Goal: Task Accomplishment & Management: Manage account settings

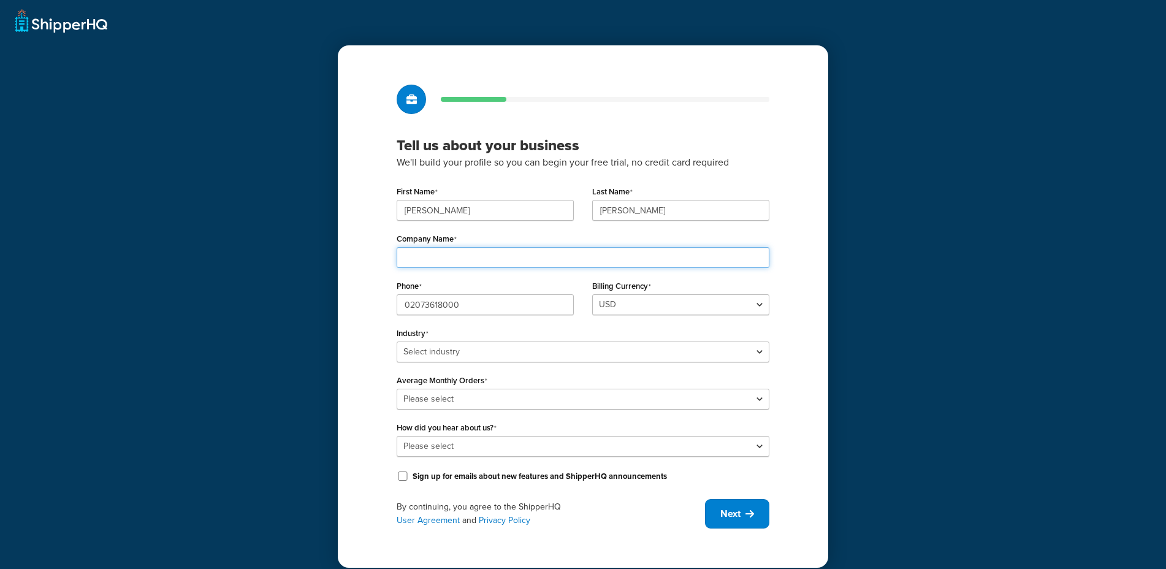
click at [468, 250] on input "Company Name" at bounding box center [583, 257] width 373 height 21
drag, startPoint x: 400, startPoint y: 258, endPoint x: 347, endPoint y: 256, distance: 52.8
click at [347, 256] on div "Tell us about your business We'll build your profile so you can begin your free…" at bounding box center [583, 306] width 491 height 522
drag, startPoint x: 448, startPoint y: 257, endPoint x: 286, endPoint y: 230, distance: 164.1
click at [286, 230] on div "Tell us about your business We'll build your profile so you can begin your free…" at bounding box center [583, 284] width 1166 height 569
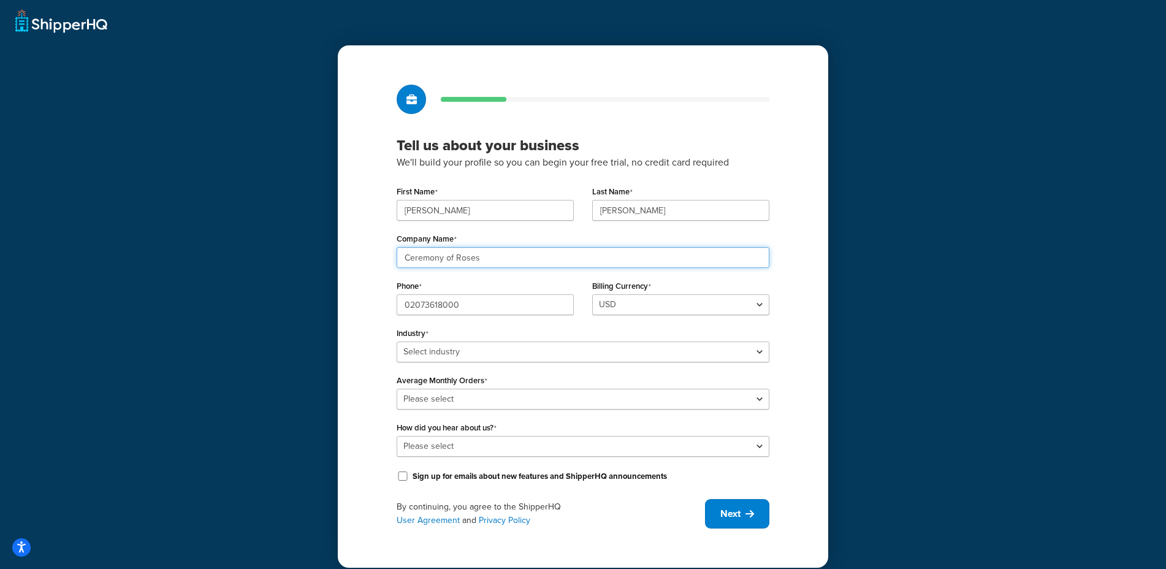
type input "Ceremony of Roses"
click at [639, 289] on label "Billing Currency" at bounding box center [621, 286] width 59 height 10
click at [639, 294] on select "USD" at bounding box center [680, 304] width 177 height 21
click at [640, 294] on select "USD" at bounding box center [680, 304] width 177 height 21
click at [491, 361] on select "Select industry Automotive Adult Agriculture Alcohol, Tobacco & CBD Arts & Craf…" at bounding box center [583, 352] width 373 height 21
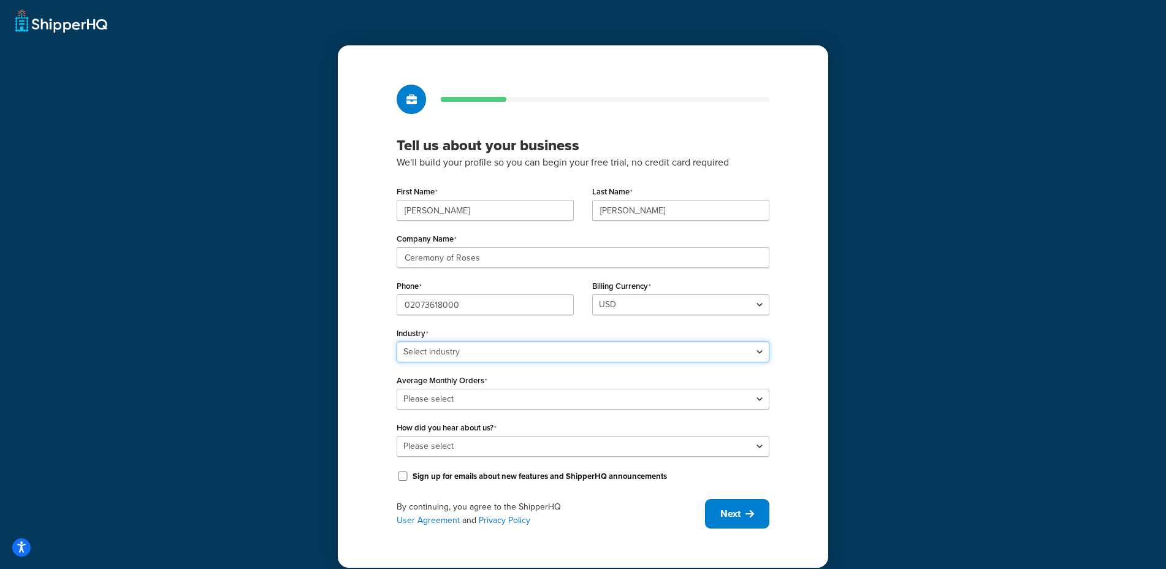
select select "7"
click at [397, 342] on select "Select industry Automotive Adult Agriculture Alcohol, Tobacco & CBD Arts & Craf…" at bounding box center [583, 352] width 373 height 21
click at [467, 394] on select "Please select 0-500 501-1,000 1,001-10,000 10,001-20,000 Over 20,000" at bounding box center [583, 399] width 373 height 21
select select "5"
click at [397, 389] on select "Please select 0-500 501-1,000 1,001-10,000 10,001-20,000 Over 20,000" at bounding box center [583, 399] width 373 height 21
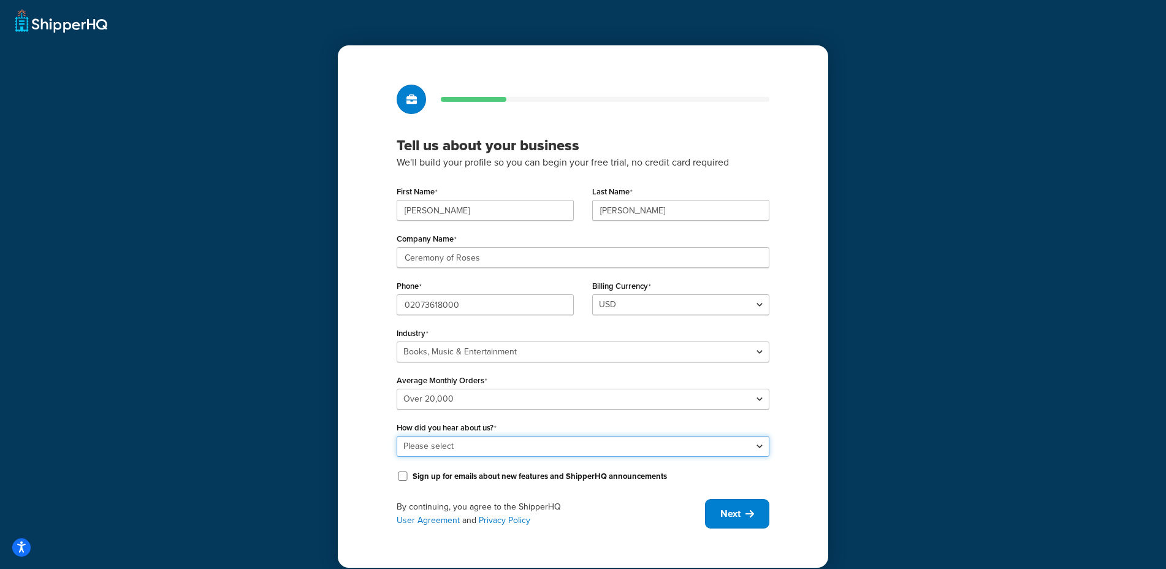
click at [590, 454] on select "Please select Online Search App Store or Marketplace Listing Referred by Agency…" at bounding box center [583, 446] width 373 height 21
select select "2"
click at [397, 436] on select "Please select Online Search App Store or Marketplace Listing Referred by Agency…" at bounding box center [583, 446] width 373 height 21
click at [735, 506] on button "Next" at bounding box center [737, 513] width 64 height 29
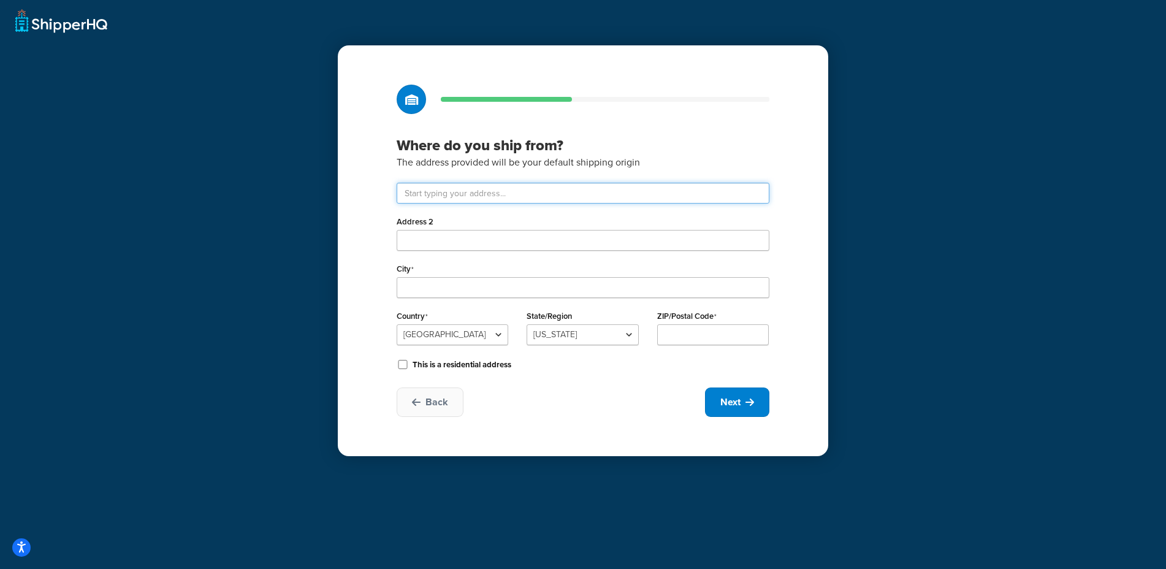
click at [457, 197] on input "text" at bounding box center [583, 193] width 373 height 21
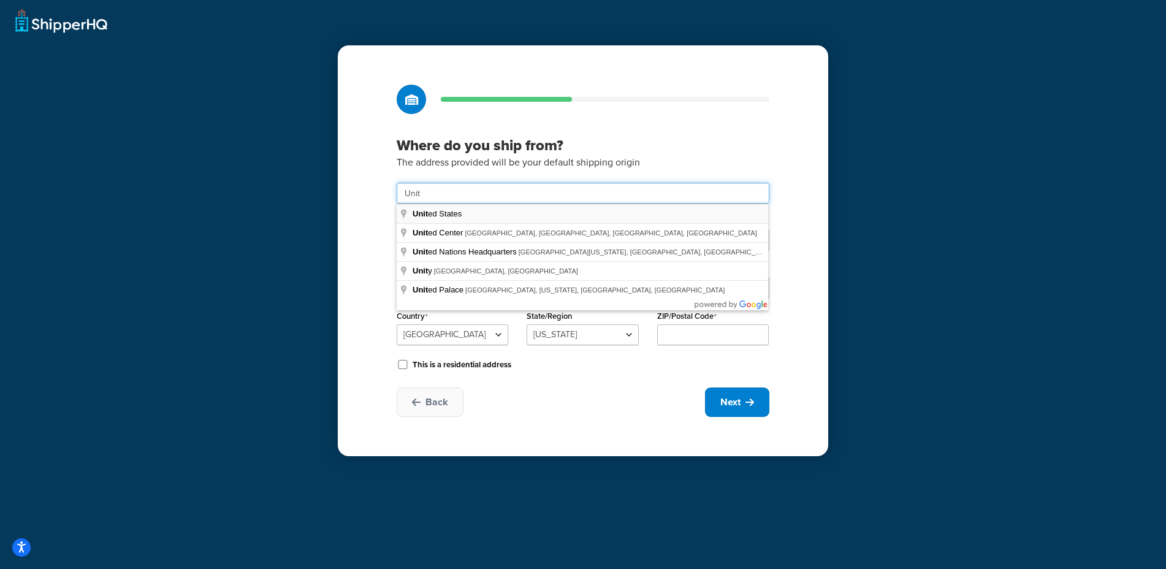
type input "Unit 1 Blue Ribbon Park"
type input "Coventry"
select select "1226"
type input "CV5"
click at [743, 414] on button "Next" at bounding box center [737, 402] width 64 height 29
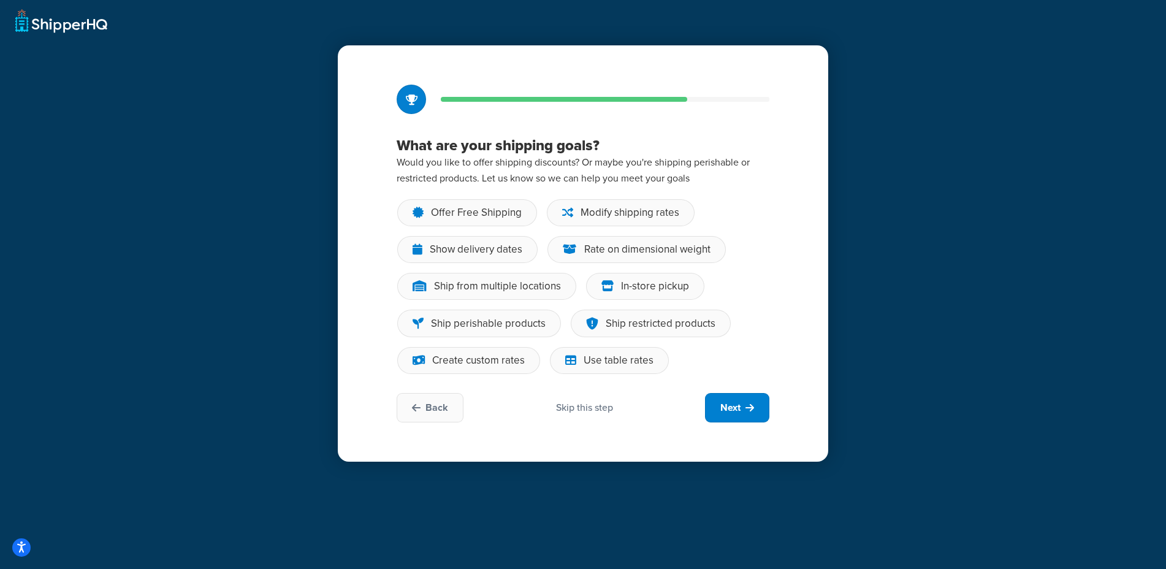
drag, startPoint x: 587, startPoint y: 405, endPoint x: 577, endPoint y: 403, distance: 10.0
click at [586, 405] on div "Skip this step" at bounding box center [584, 407] width 57 height 13
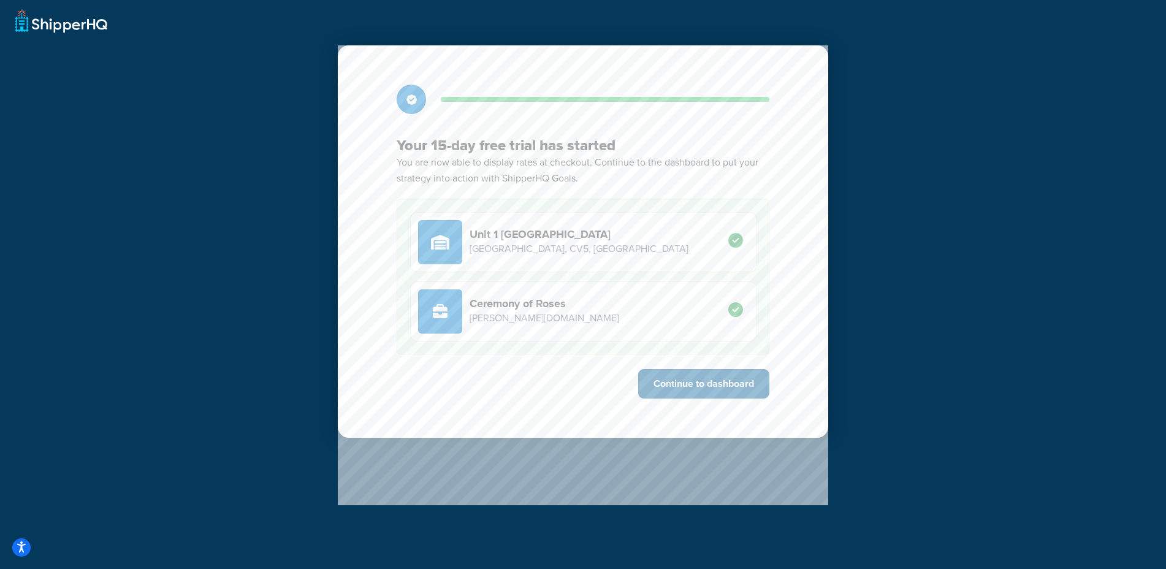
click at [692, 385] on button "Continue to dashboard" at bounding box center [703, 383] width 131 height 29
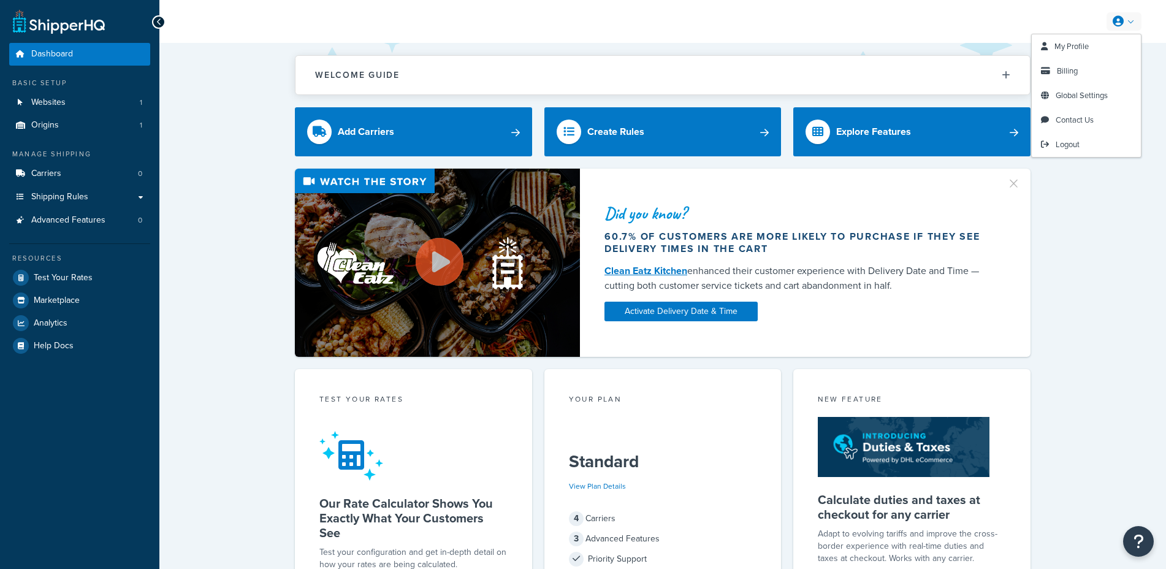
click at [1133, 22] on link at bounding box center [1124, 21] width 35 height 18
click at [1095, 96] on span "Global Settings" at bounding box center [1082, 96] width 52 height 12
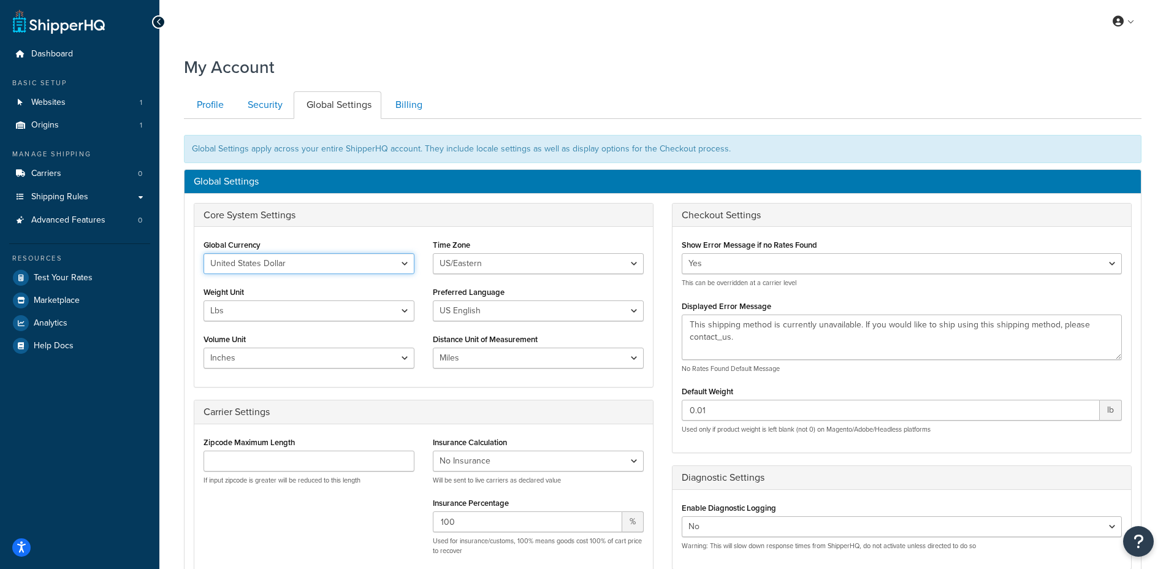
click at [304, 266] on select "United States Dollar Euro British Pound Australian Dollar Canadian Dollar Japan…" at bounding box center [309, 263] width 211 height 21
select select "GBP"
click at [204, 253] on select "United States Dollar Euro British Pound Australian Dollar Canadian Dollar Japan…" at bounding box center [309, 263] width 211 height 21
click at [443, 269] on select "US/Hawaii US/Alaska US/Pacific US/Central US/Mountain US/Eastern US/Arizona Afr…" at bounding box center [538, 263] width 211 height 21
select select "GMT"
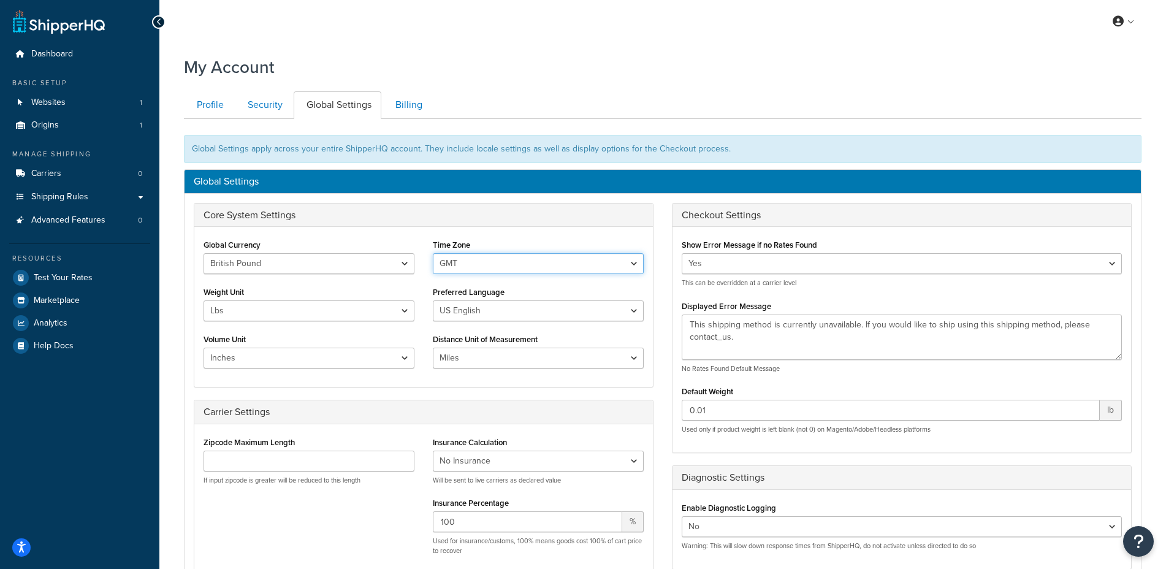
click at [433, 253] on select "US/Hawaii US/Alaska US/Pacific US/Central US/Mountain US/Eastern US/Arizona Afr…" at bounding box center [538, 263] width 211 height 21
click at [296, 310] on select "Lbs Kgs" at bounding box center [309, 310] width 211 height 21
select select "kg"
click at [204, 300] on select "Lbs Kgs" at bounding box center [309, 310] width 211 height 21
click at [472, 310] on select "US English British English" at bounding box center [538, 310] width 211 height 21
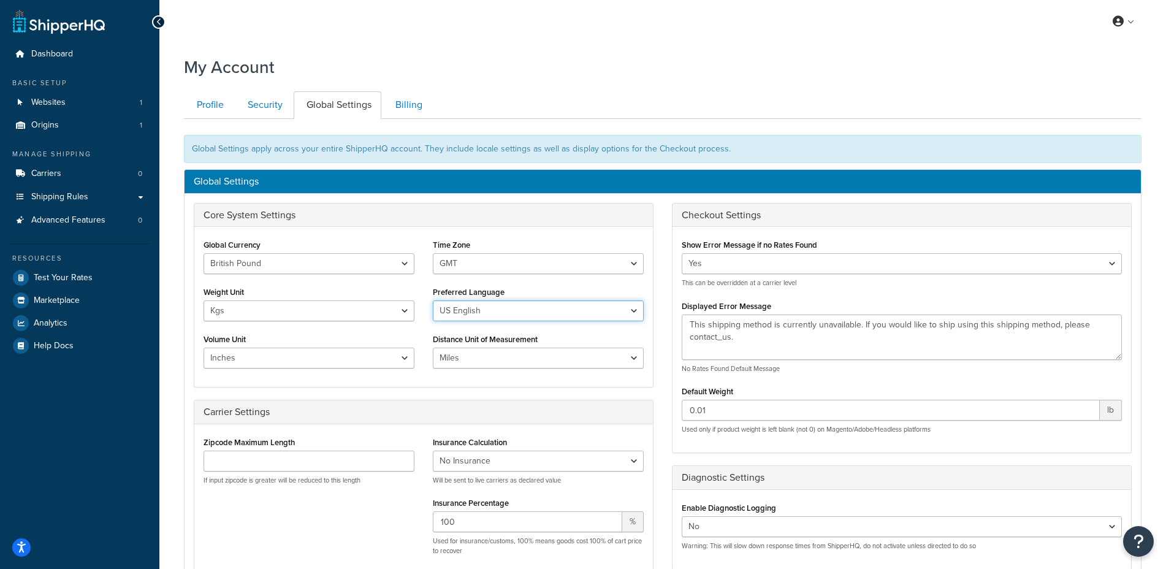
select select "en-[GEOGRAPHIC_DATA]"
click at [433, 300] on select "US English British English" at bounding box center [538, 310] width 211 height 21
click at [285, 360] on select "Inches Centimetres Feet Yards Metres" at bounding box center [309, 358] width 211 height 21
select select "m"
click at [204, 348] on select "Inches Centimetres Feet Yards Metres" at bounding box center [309, 358] width 211 height 21
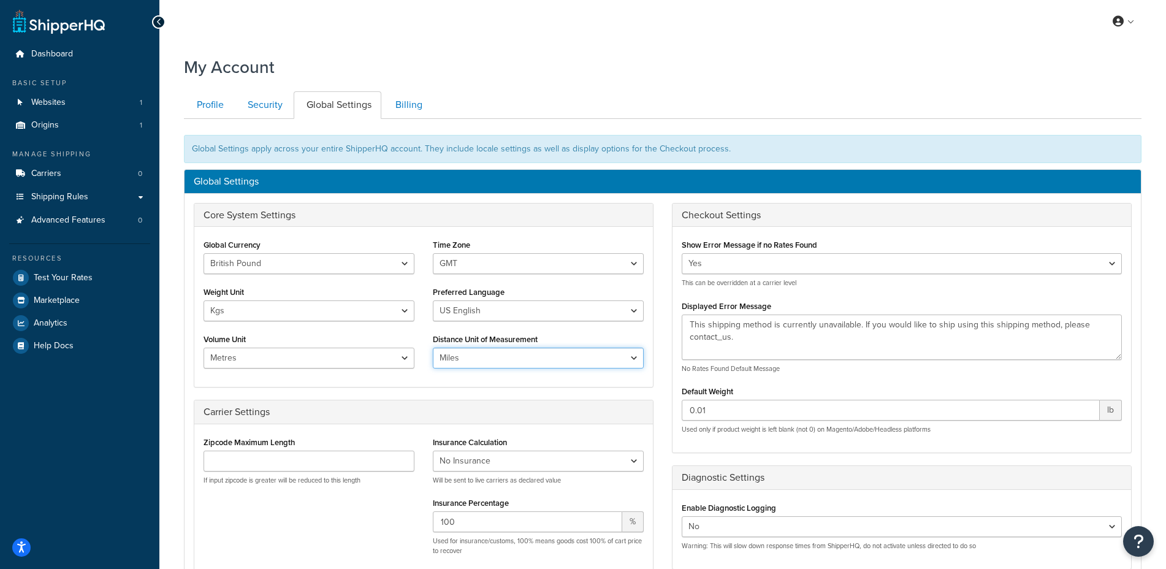
click at [474, 354] on select "Miles Kilometers" at bounding box center [538, 358] width 211 height 21
select select "KM"
click at [433, 348] on select "Miles Kilometers" at bounding box center [538, 358] width 211 height 21
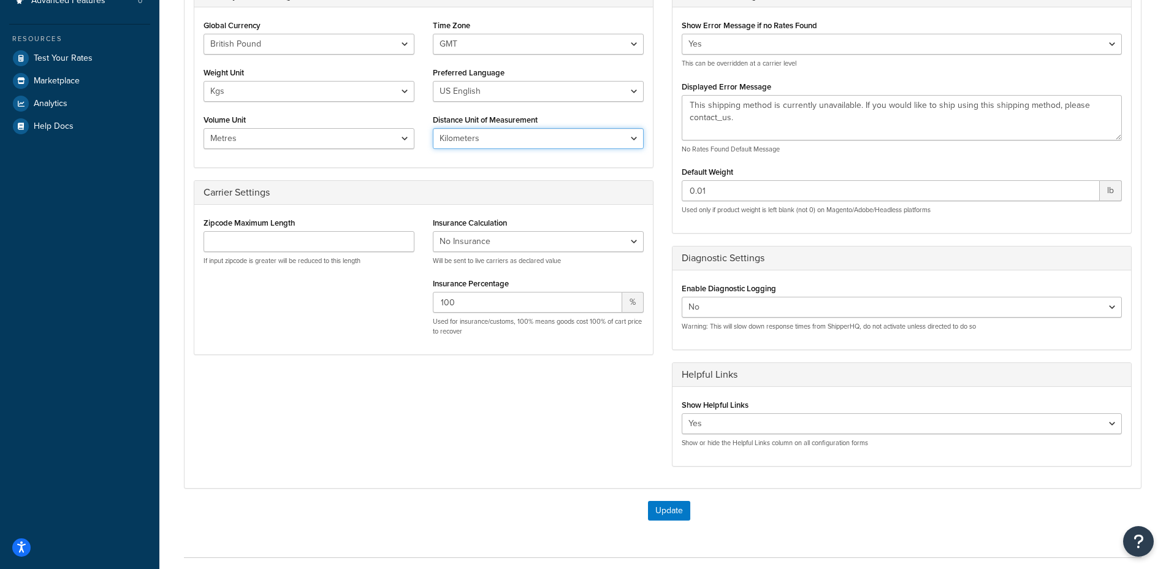
scroll to position [312, 0]
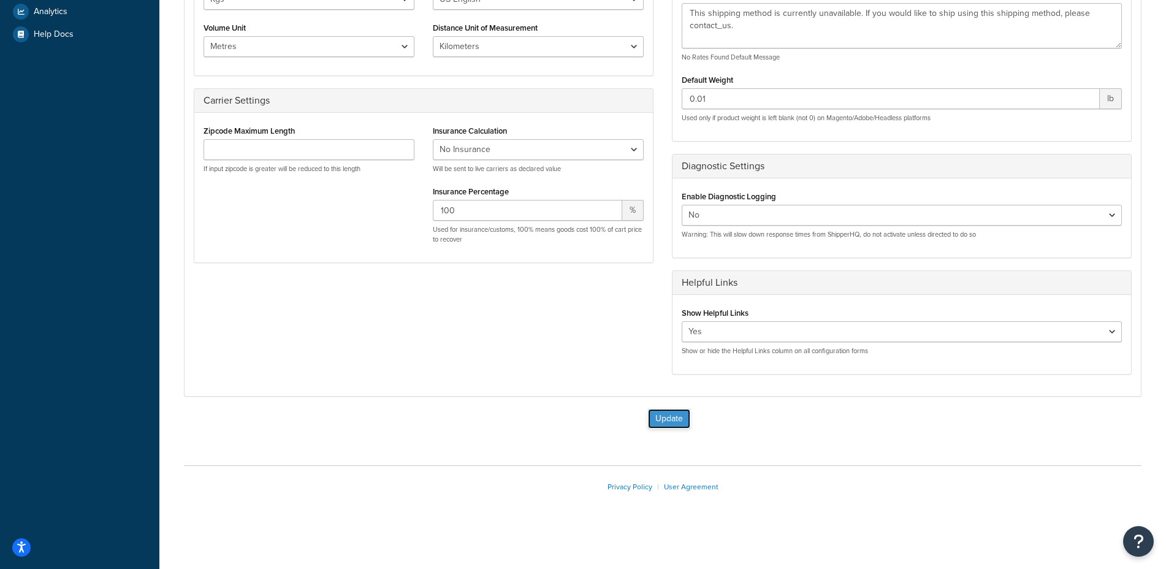
click at [675, 416] on button "Update" at bounding box center [669, 419] width 42 height 20
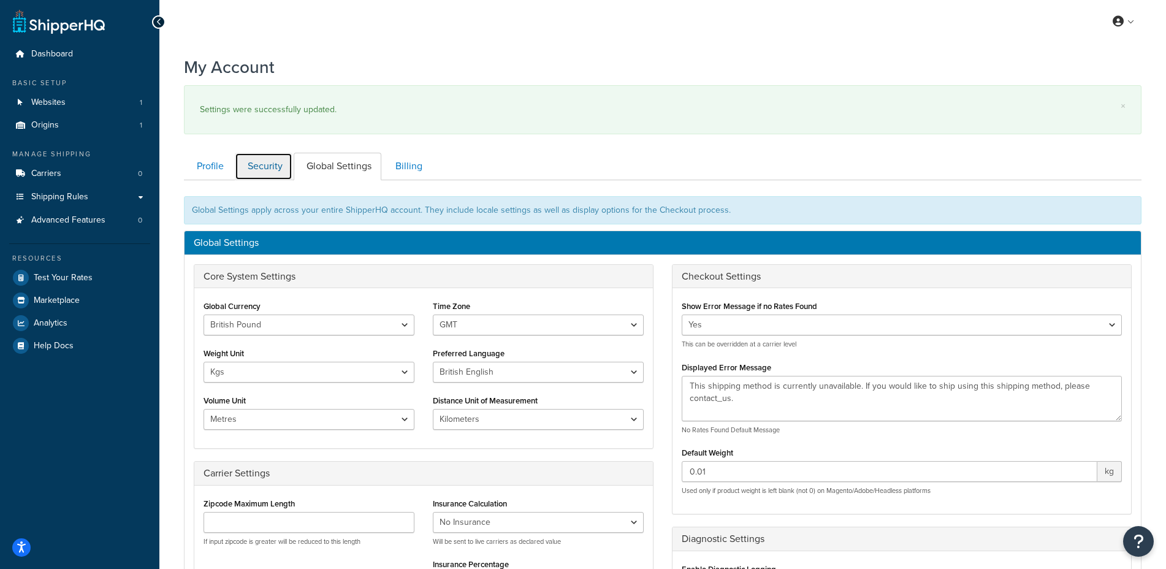
drag, startPoint x: 267, startPoint y: 167, endPoint x: 243, endPoint y: 166, distance: 24.0
click at [267, 167] on link "Security" at bounding box center [264, 167] width 58 height 28
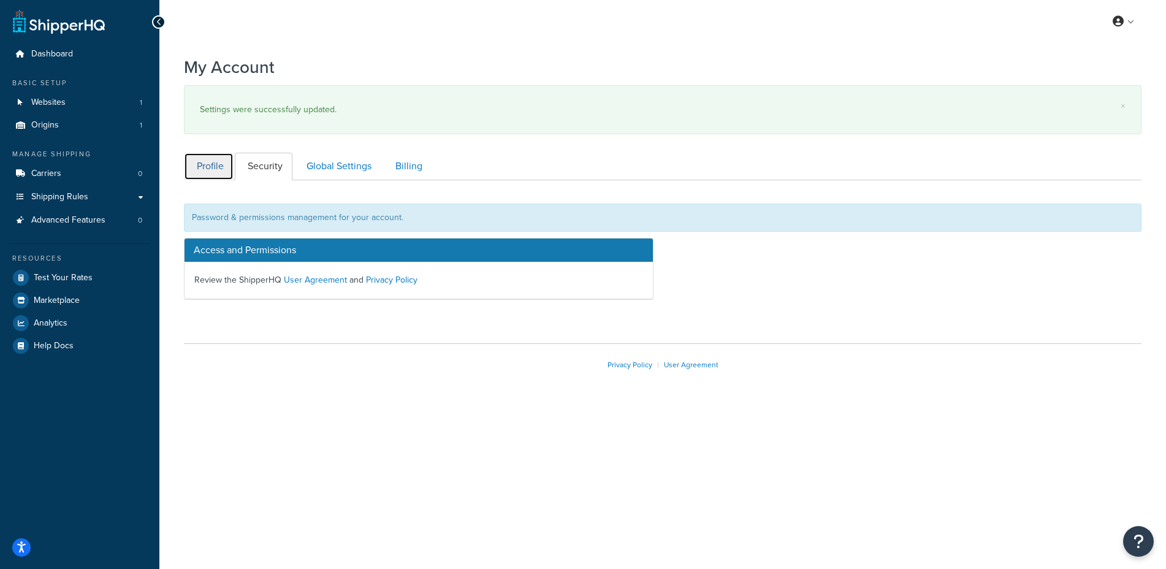
drag, startPoint x: 199, startPoint y: 165, endPoint x: 251, endPoint y: 165, distance: 51.5
click at [199, 165] on link "Profile" at bounding box center [209, 167] width 50 height 28
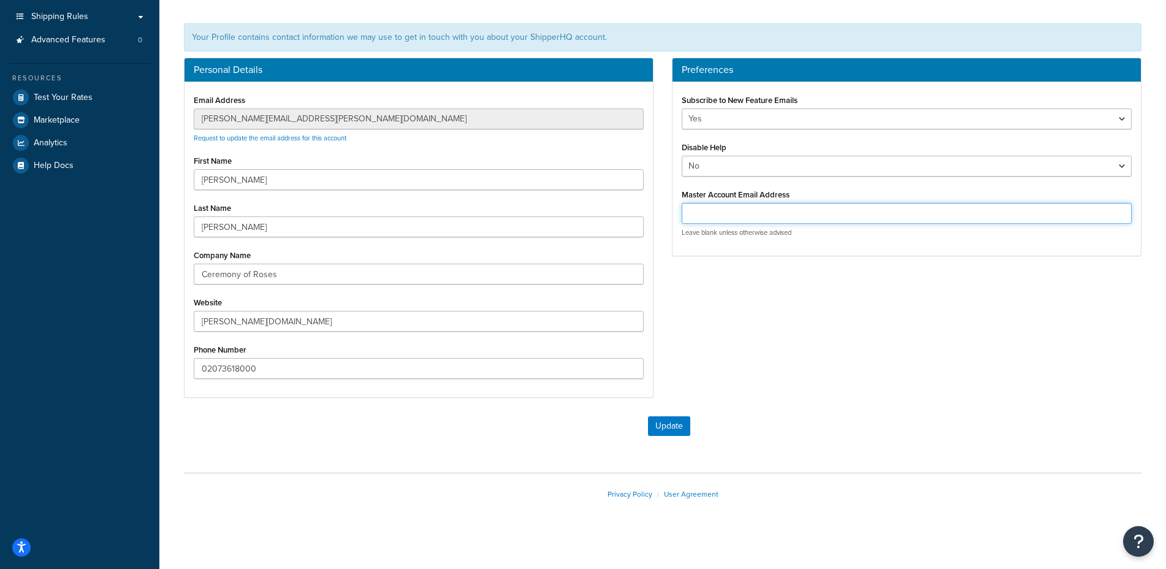
click at [714, 212] on input "Master Account Email Address" at bounding box center [907, 213] width 450 height 21
type input "[DOMAIN_NAME][EMAIL_ADDRESS][DOMAIN_NAME]"
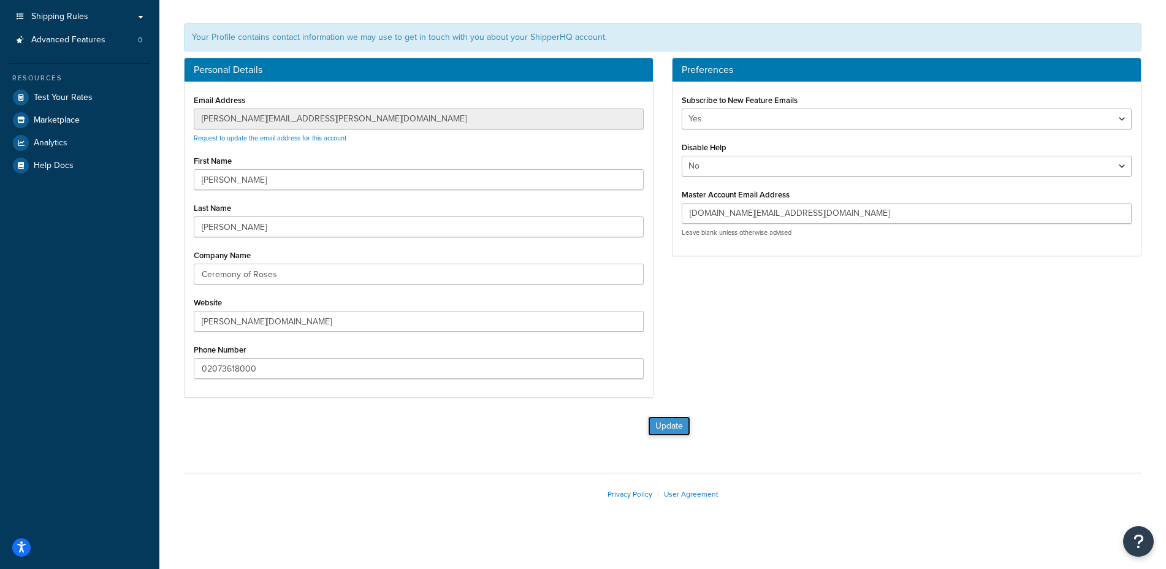
click at [684, 427] on button "Update" at bounding box center [669, 426] width 42 height 20
